Goal: Task Accomplishment & Management: Complete application form

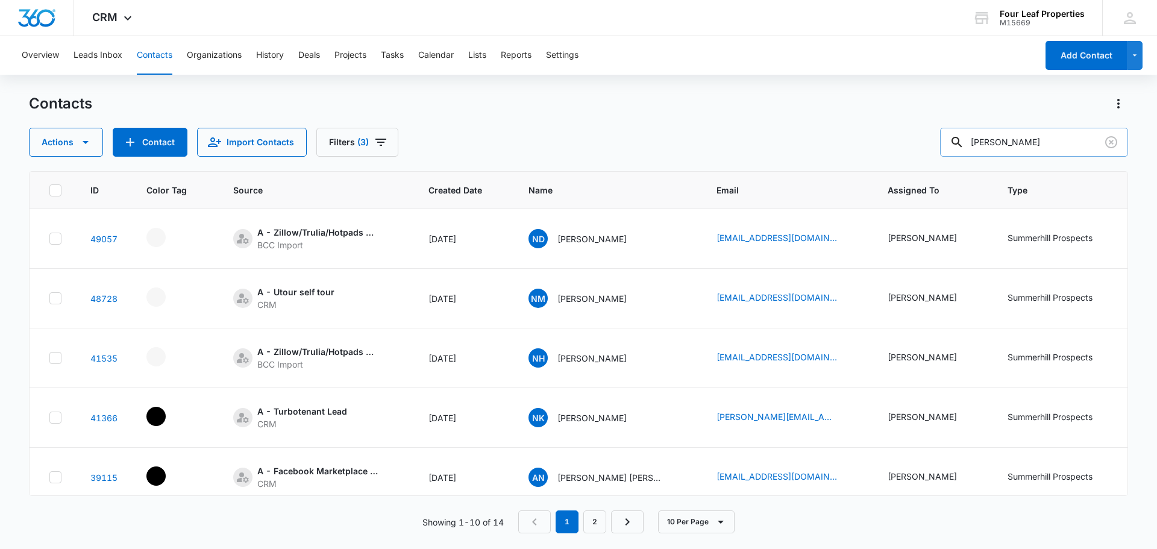
scroll to position [0, 390]
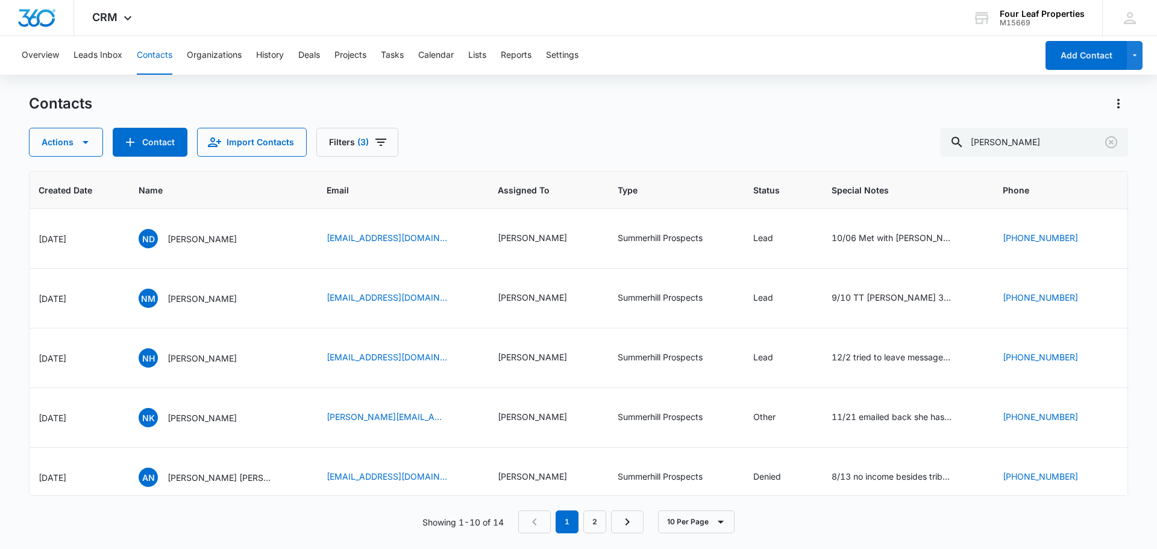
drag, startPoint x: 949, startPoint y: 139, endPoint x: 706, endPoint y: 142, distance: 242.3
click at [706, 141] on div "Actions Contact Import Contacts Filters (3) [PERSON_NAME]" at bounding box center [578, 142] width 1099 height 29
drag, startPoint x: 995, startPoint y: 145, endPoint x: 1034, endPoint y: 143, distance: 39.2
click at [1034, 143] on input "text" at bounding box center [1043, 142] width 170 height 29
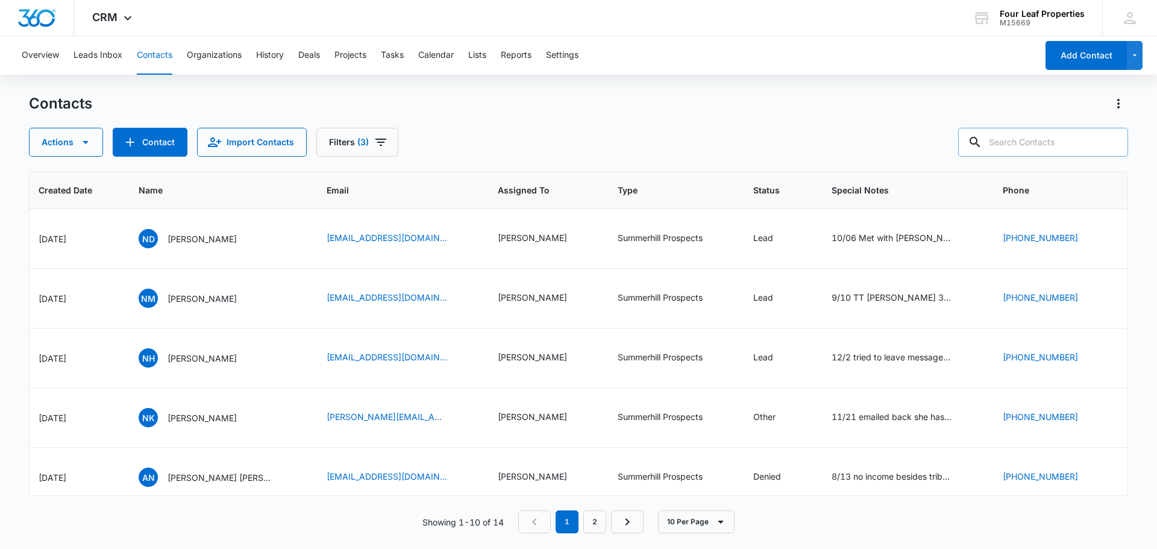
paste input "Lexis [PERSON_NAME]"
type input "Lexis [PERSON_NAME]"
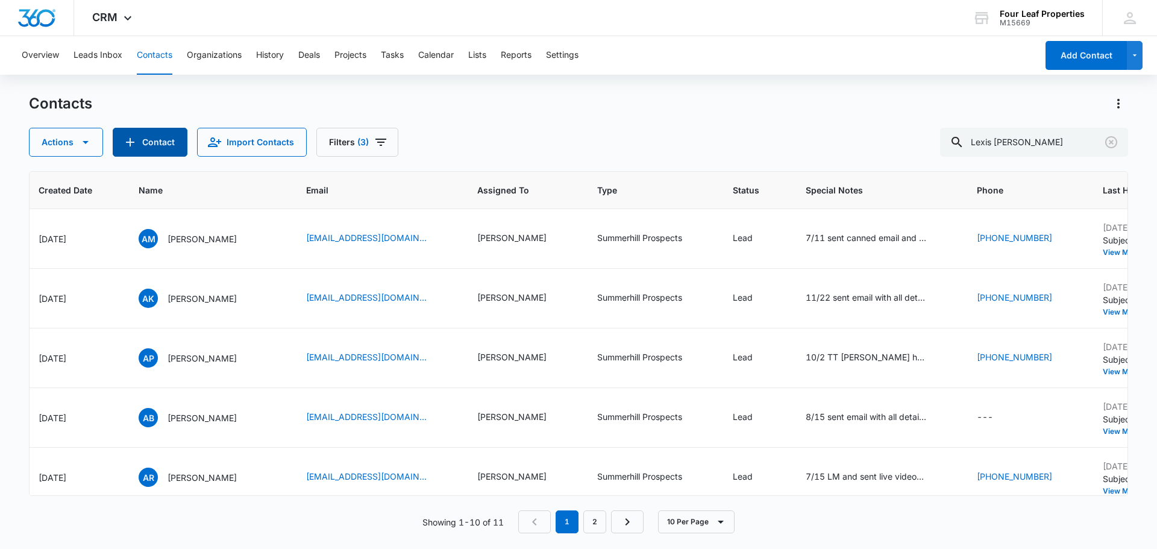
click at [163, 148] on button "Contact" at bounding box center [150, 142] width 75 height 29
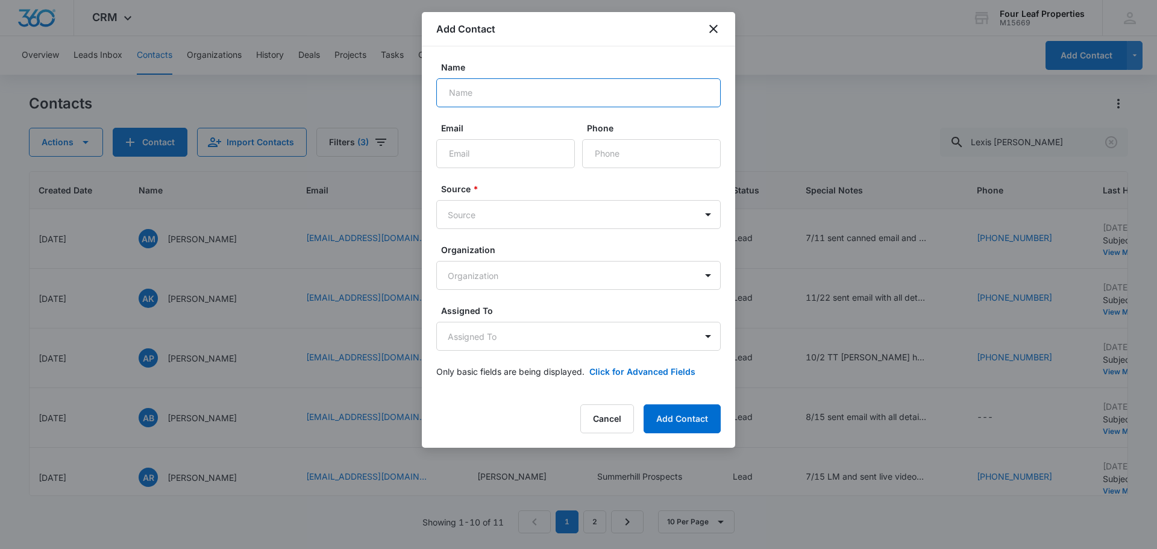
click at [513, 96] on input "Name" at bounding box center [578, 92] width 284 height 29
paste input "Lexis [PERSON_NAME]"
type input "Lexis [PERSON_NAME]"
click at [566, 150] on input "Email" at bounding box center [505, 153] width 139 height 29
paste input "[EMAIL_ADDRESS][DOMAIN_NAME]"
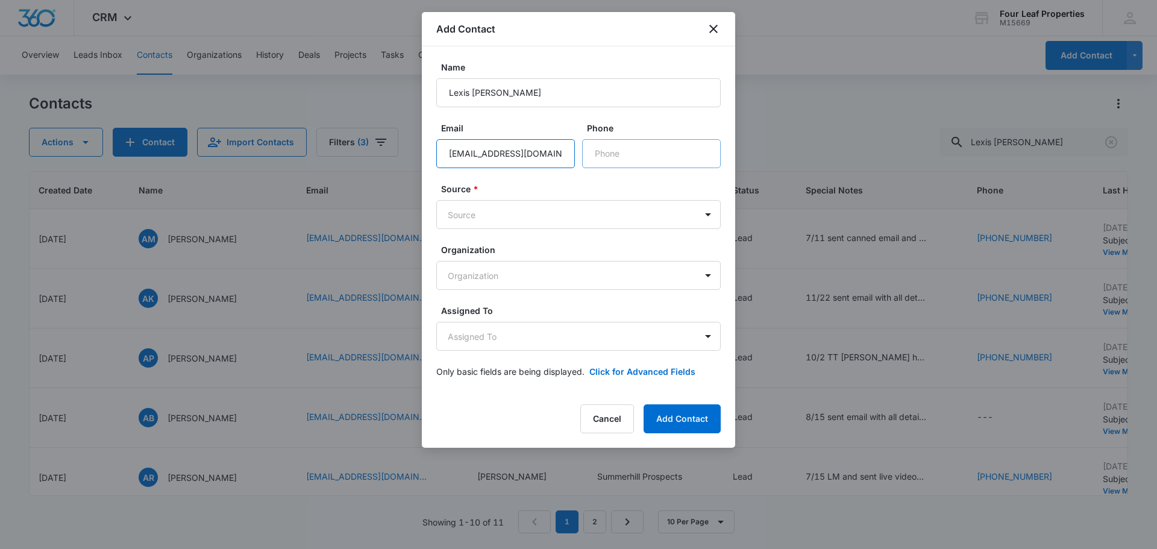
type input "[EMAIL_ADDRESS][DOMAIN_NAME]"
click at [618, 145] on input "Phone" at bounding box center [651, 153] width 139 height 29
paste input "[PHONE_NUMBER]"
type input "[PHONE_NUMBER]"
click at [536, 211] on body "CRM Apps Reputation Websites Forms CRM Email Social Shop Payments POS Content A…" at bounding box center [578, 274] width 1157 height 549
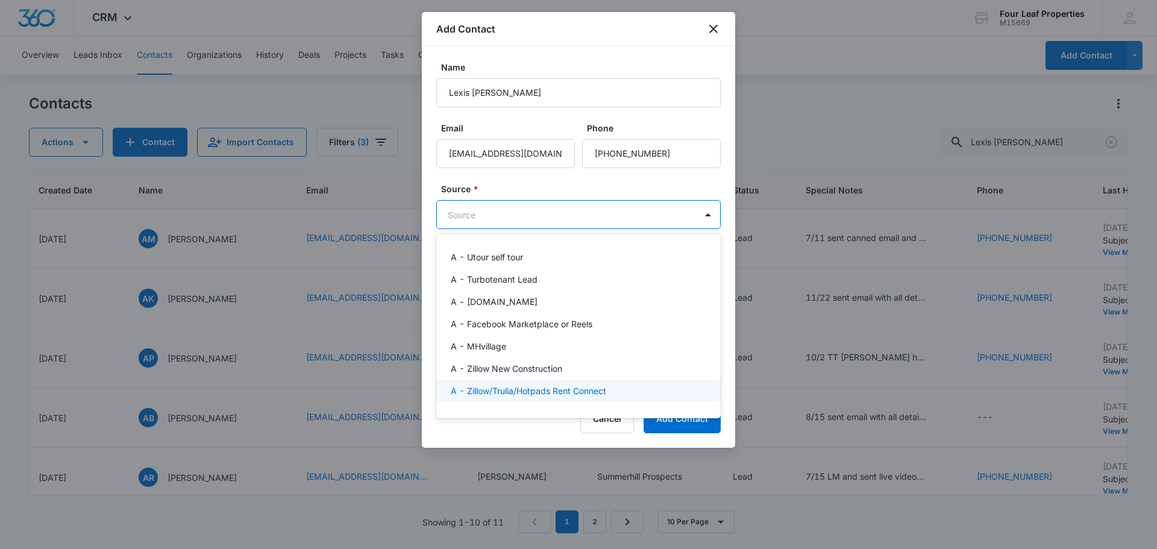
click at [541, 392] on p "A - Zillow/Trulia/Hotpads Rent Connect" at bounding box center [528, 391] width 155 height 13
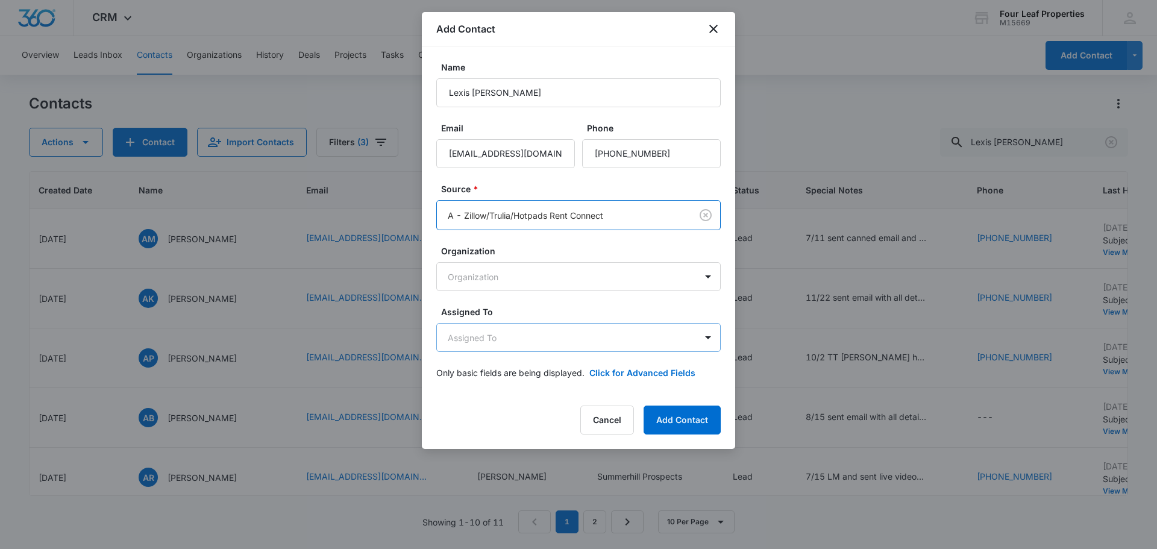
click at [551, 348] on body "CRM Apps Reputation Websites Forms CRM Email Social Shop Payments POS Content A…" at bounding box center [578, 274] width 1157 height 549
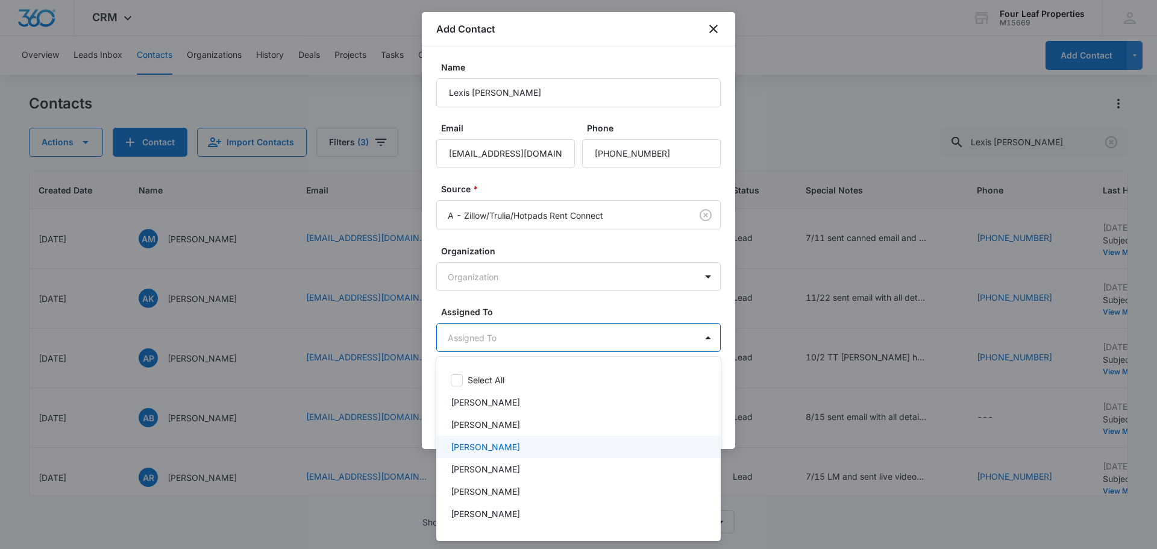
click at [536, 444] on div "[PERSON_NAME]" at bounding box center [577, 447] width 253 height 13
click at [592, 314] on div at bounding box center [578, 274] width 1157 height 549
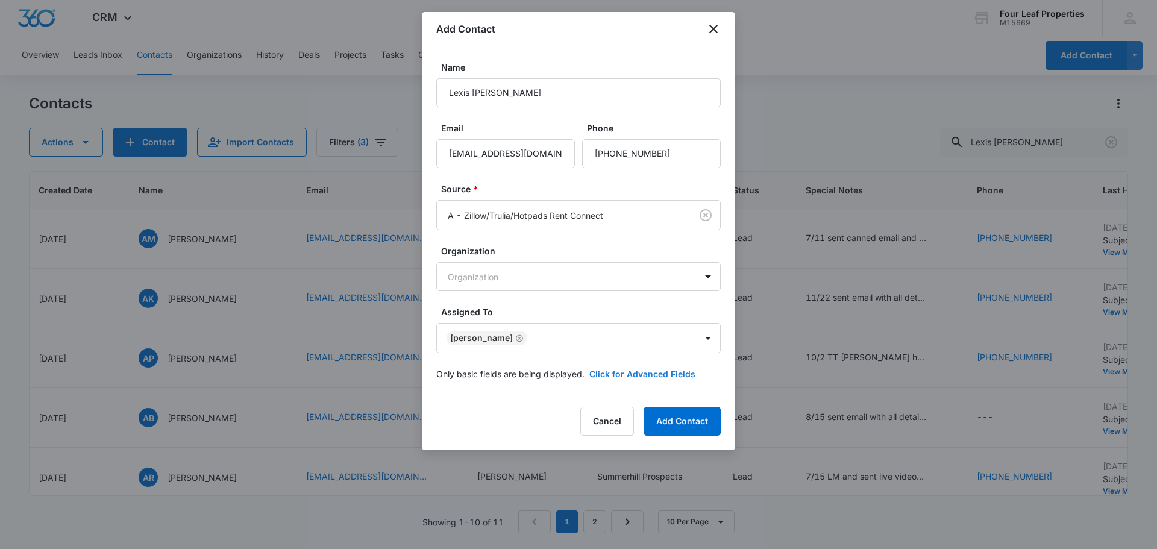
click at [620, 369] on button "Click for Advanced Fields" at bounding box center [642, 374] width 106 height 13
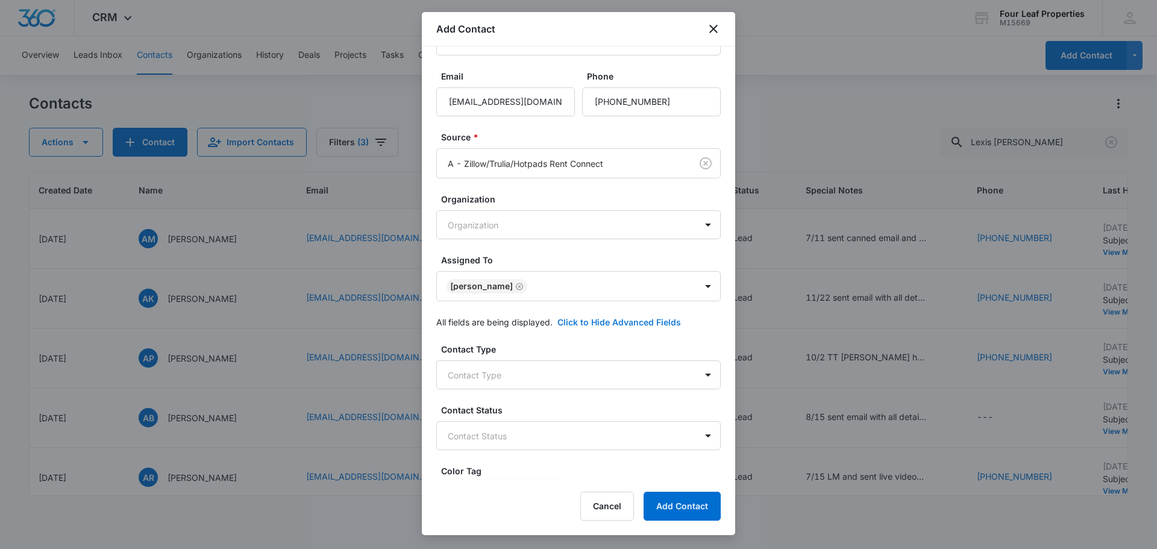
scroll to position [241, 0]
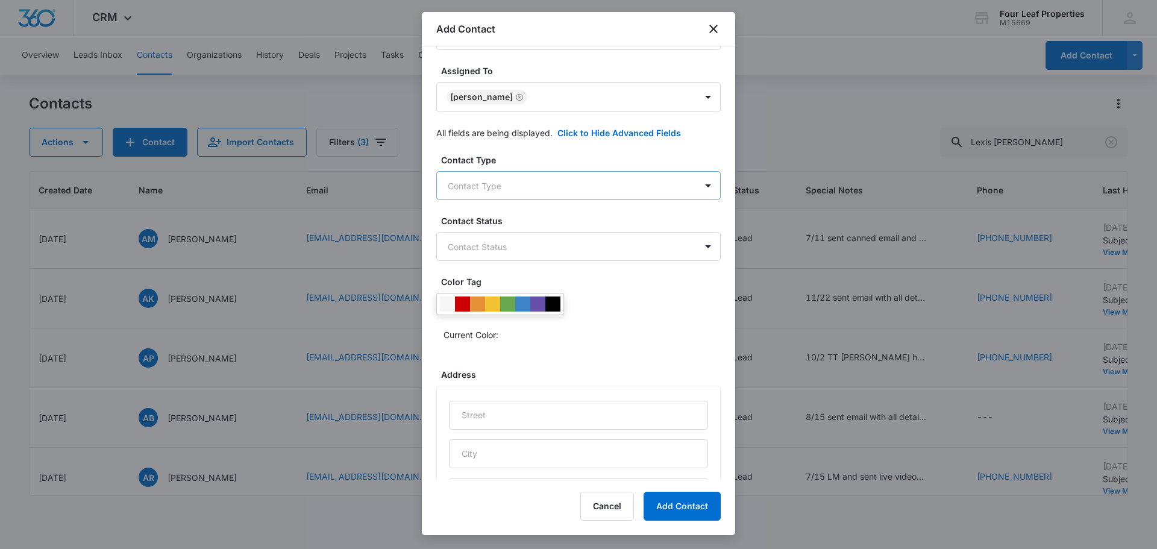
click at [538, 194] on body "CRM Apps Reputation Websites Forms CRM Email Social Shop Payments POS Content A…" at bounding box center [578, 274] width 1157 height 549
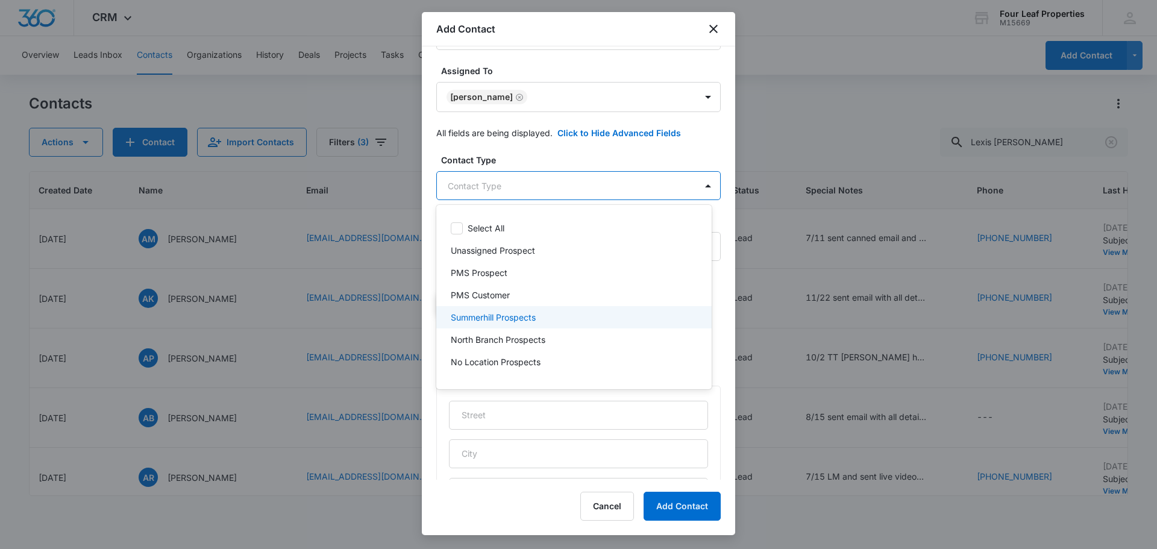
click at [538, 319] on div "Summerhill Prospects" at bounding box center [573, 317] width 244 height 13
click at [574, 180] on div at bounding box center [578, 274] width 1157 height 549
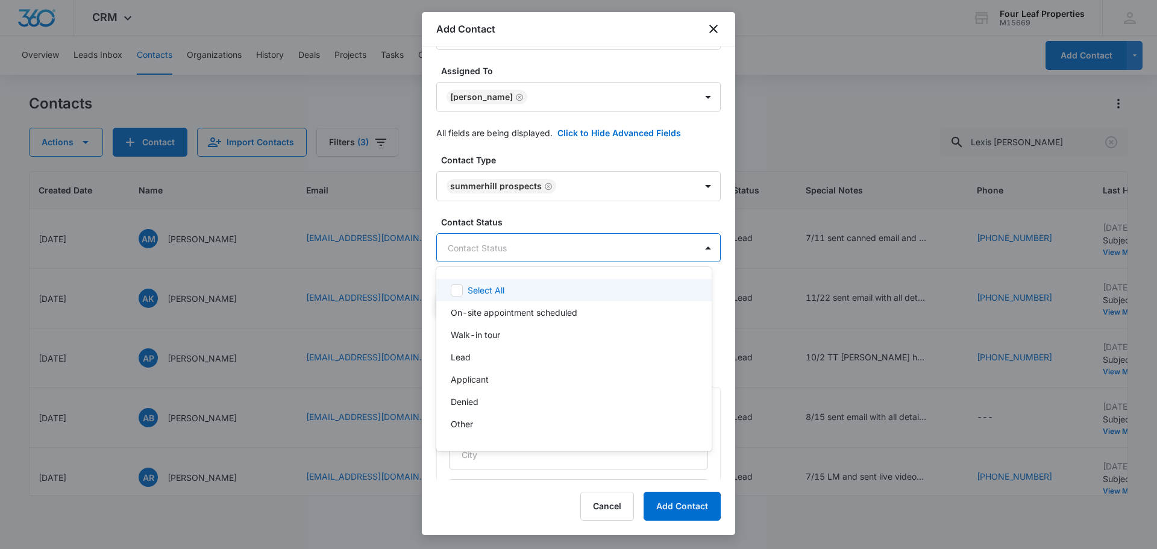
click at [570, 252] on body "CRM Apps Reputation Websites Forms CRM Email Social Shop Payments POS Content A…" at bounding box center [578, 274] width 1157 height 549
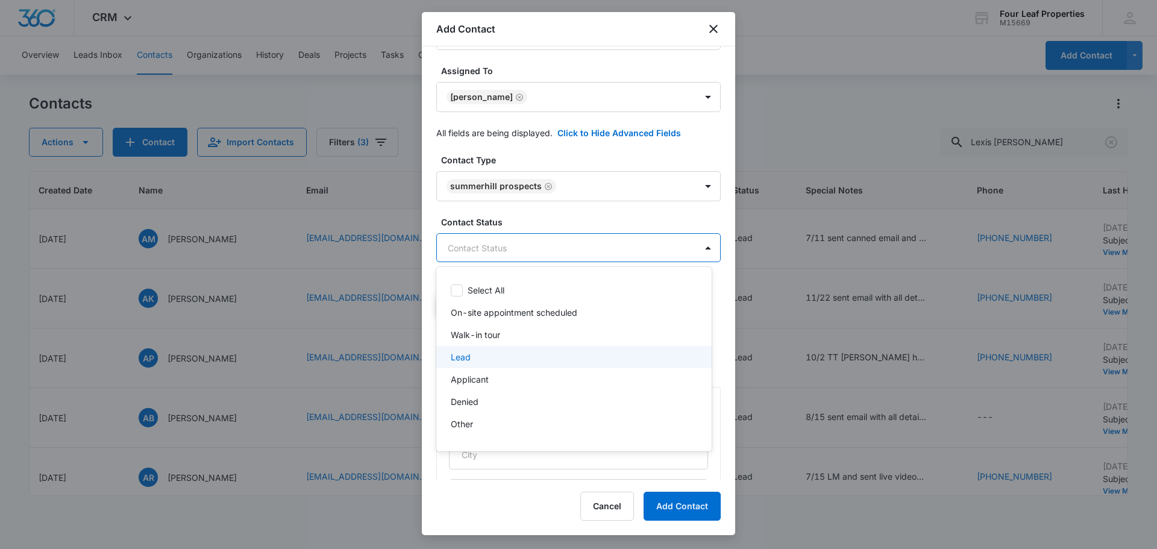
click at [550, 361] on div "Lead" at bounding box center [573, 357] width 244 height 13
click at [576, 223] on div at bounding box center [578, 274] width 1157 height 549
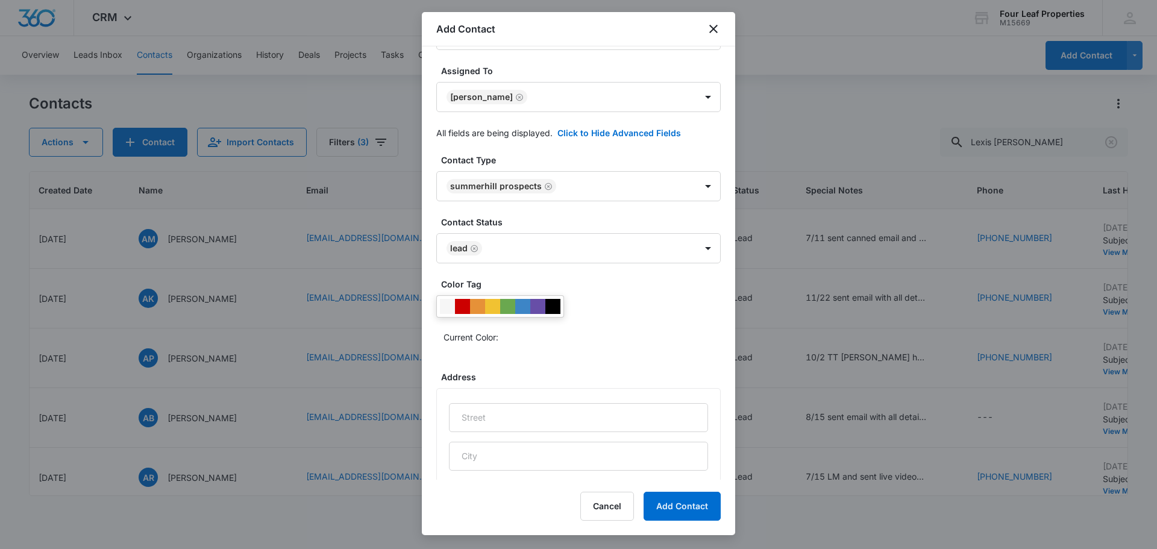
scroll to position [480, 0]
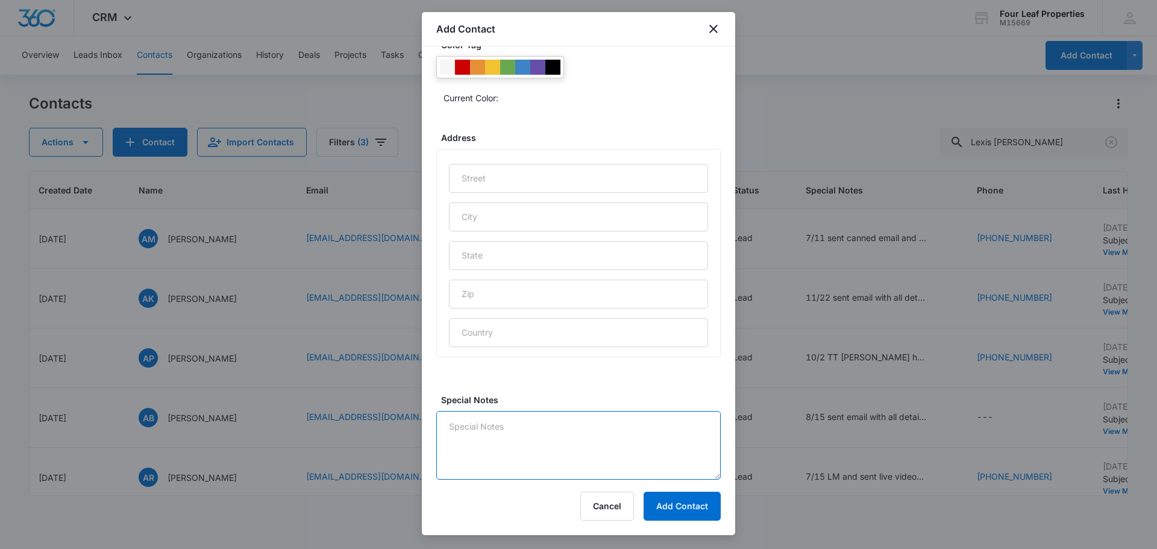
click at [529, 423] on textarea "Special Notes" at bounding box center [578, 445] width 284 height 69
type textarea "10/07 TT lexis strictly looking to rent"
click at [644, 506] on button "Add Contact" at bounding box center [682, 506] width 77 height 29
